Goal: Task Accomplishment & Management: Use online tool/utility

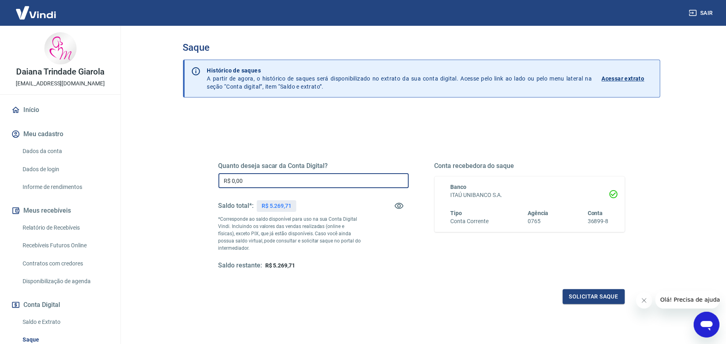
drag, startPoint x: 256, startPoint y: 182, endPoint x: 218, endPoint y: 182, distance: 37.9
click at [218, 182] on div "Quanto deseja sacar da Conta Digital? R$ 0,00 ​ Saldo total*: R$ 5.269,71 *Corr…" at bounding box center [422, 221] width 426 height 188
type input "R$ 5.200,00"
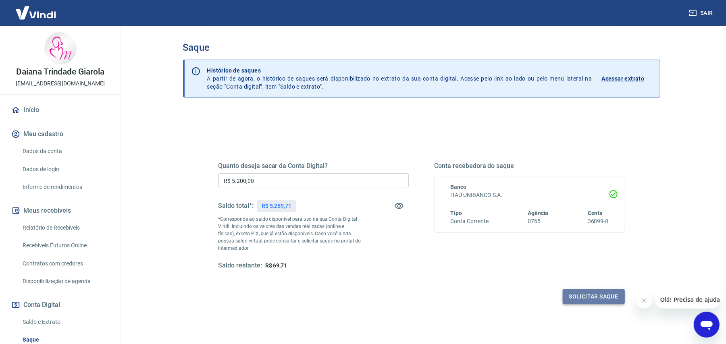
click at [567, 298] on button "Solicitar saque" at bounding box center [594, 297] width 62 height 15
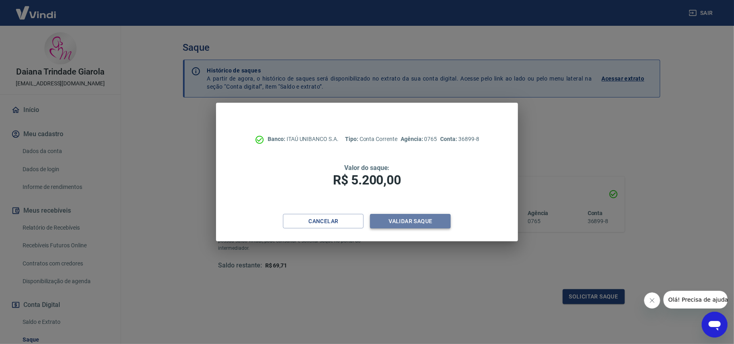
click at [427, 220] on button "Validar saque" at bounding box center [410, 221] width 81 height 15
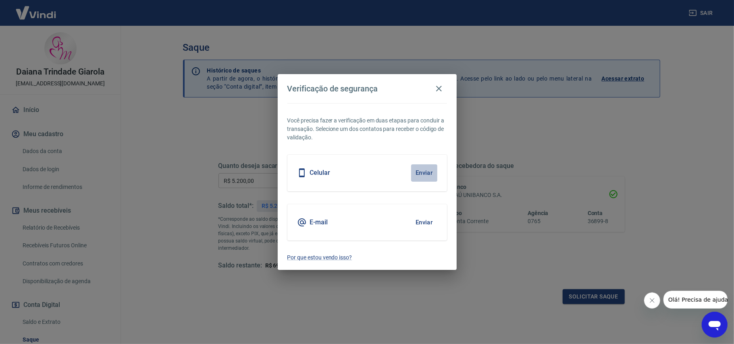
click at [420, 173] on button "Enviar" at bounding box center [424, 173] width 26 height 17
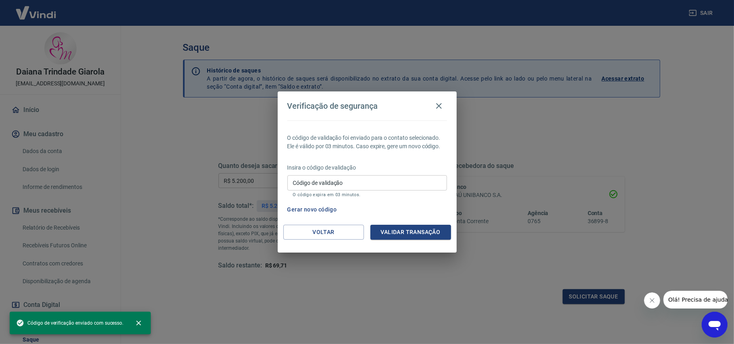
click at [354, 185] on input "Código de validação" at bounding box center [368, 182] width 160 height 15
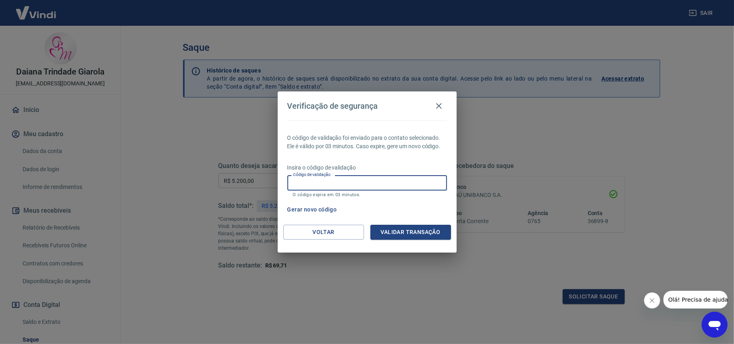
click at [349, 183] on input "Código de validação" at bounding box center [368, 182] width 160 height 15
type input "283179"
drag, startPoint x: 439, startPoint y: 232, endPoint x: 438, endPoint y: 228, distance: 4.2
click at [439, 232] on button "Validar transação" at bounding box center [411, 232] width 81 height 15
